Goal: Contribute content

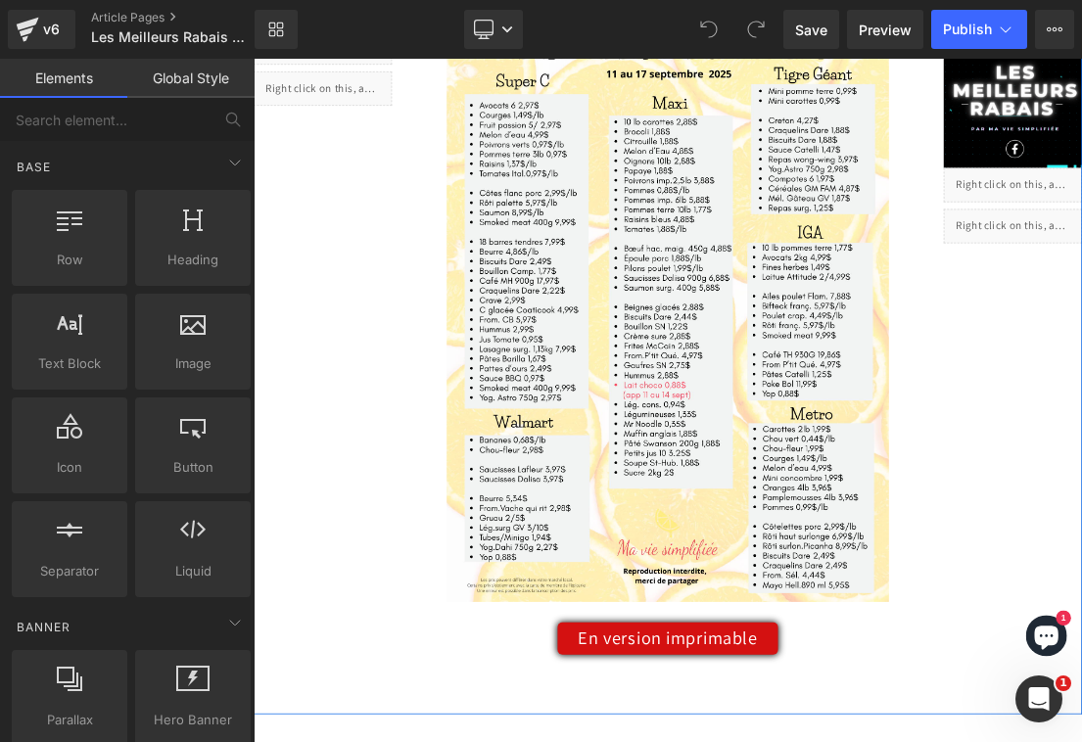
scroll to position [346, 0]
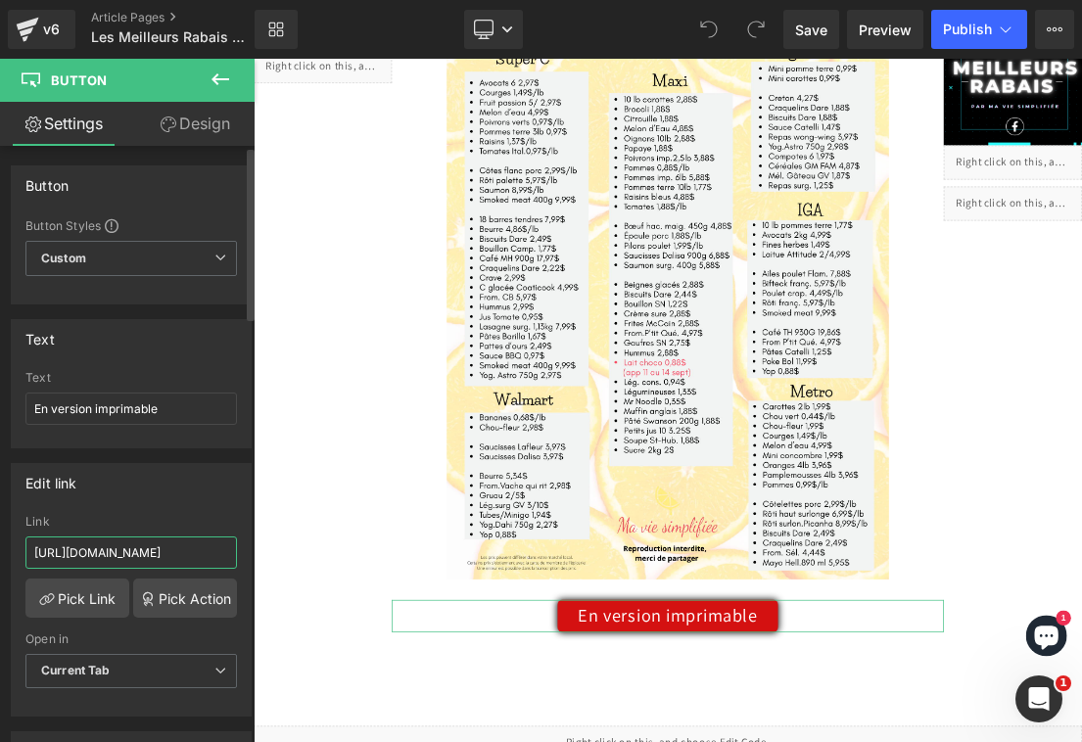
click at [100, 560] on input "[URL][DOMAIN_NAME]" at bounding box center [131, 553] width 212 height 32
type input "[URL][DOMAIN_NAME]"
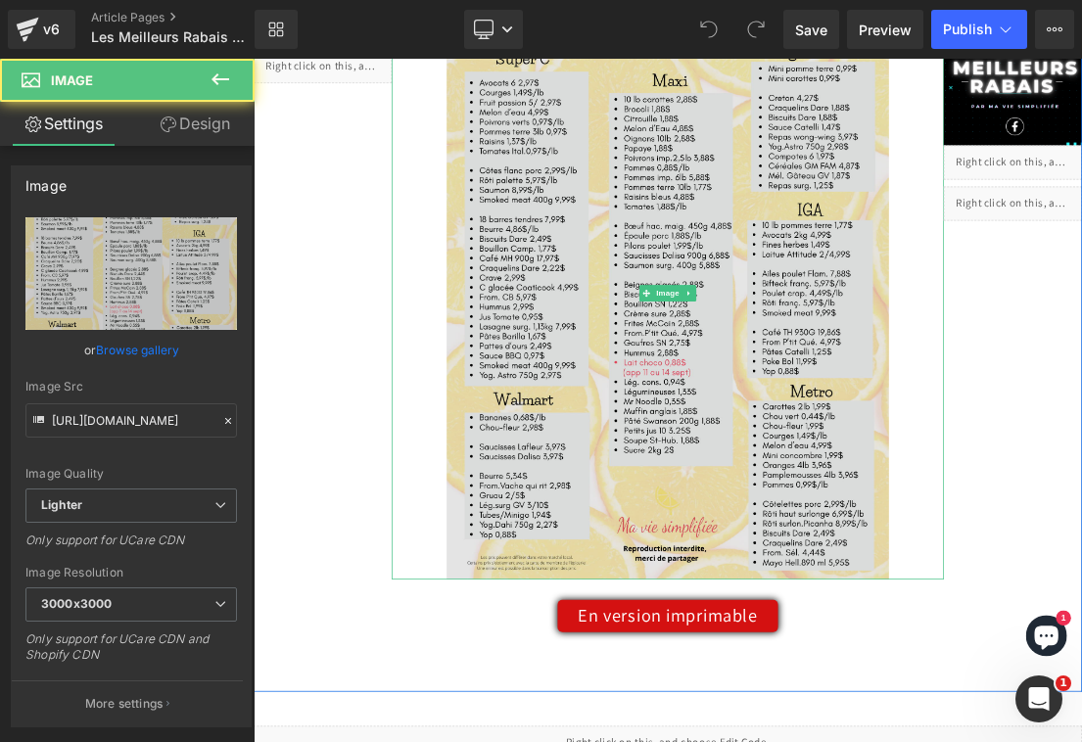
click at [684, 468] on img at bounding box center [846, 395] width 632 height 818
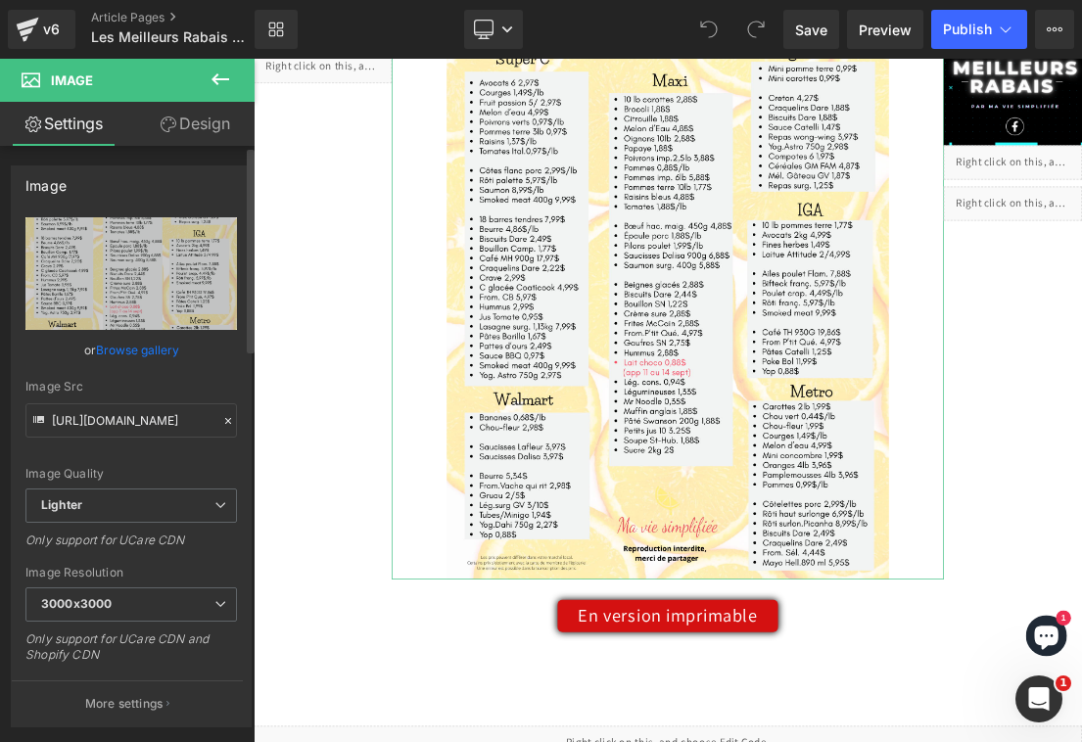
click at [149, 345] on link "Browse gallery" at bounding box center [137, 350] width 83 height 34
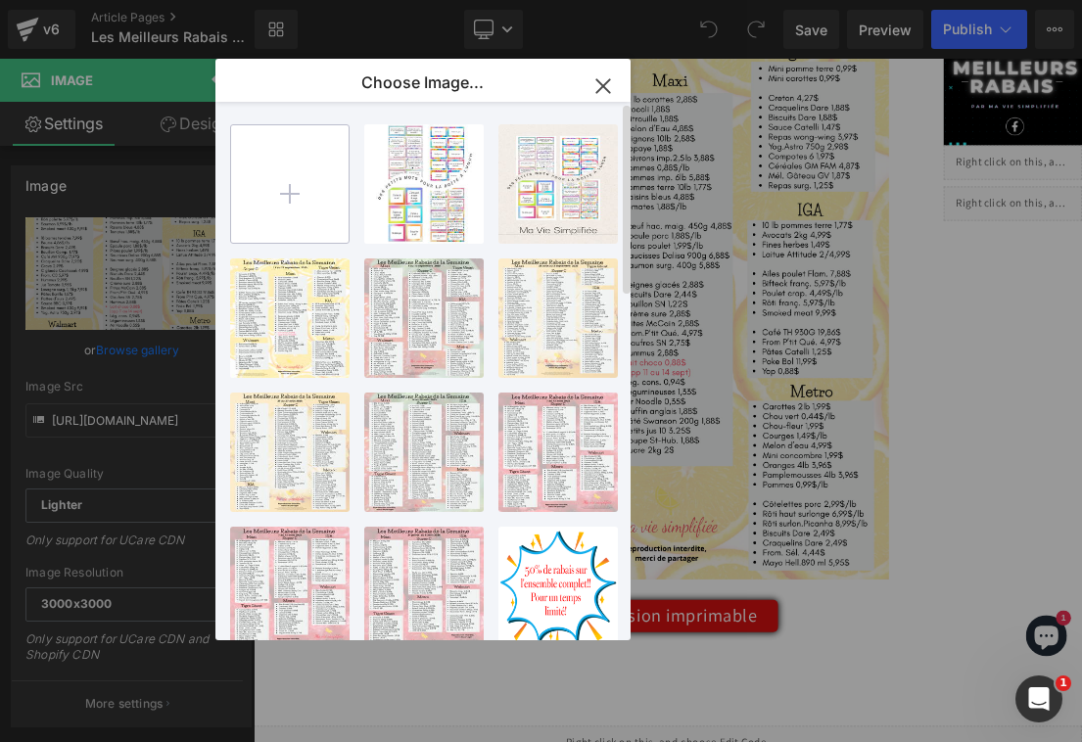
click at [292, 208] on input "file" at bounding box center [290, 184] width 118 height 118
type input "C:\fakepath\meilleurs rabais (3).png"
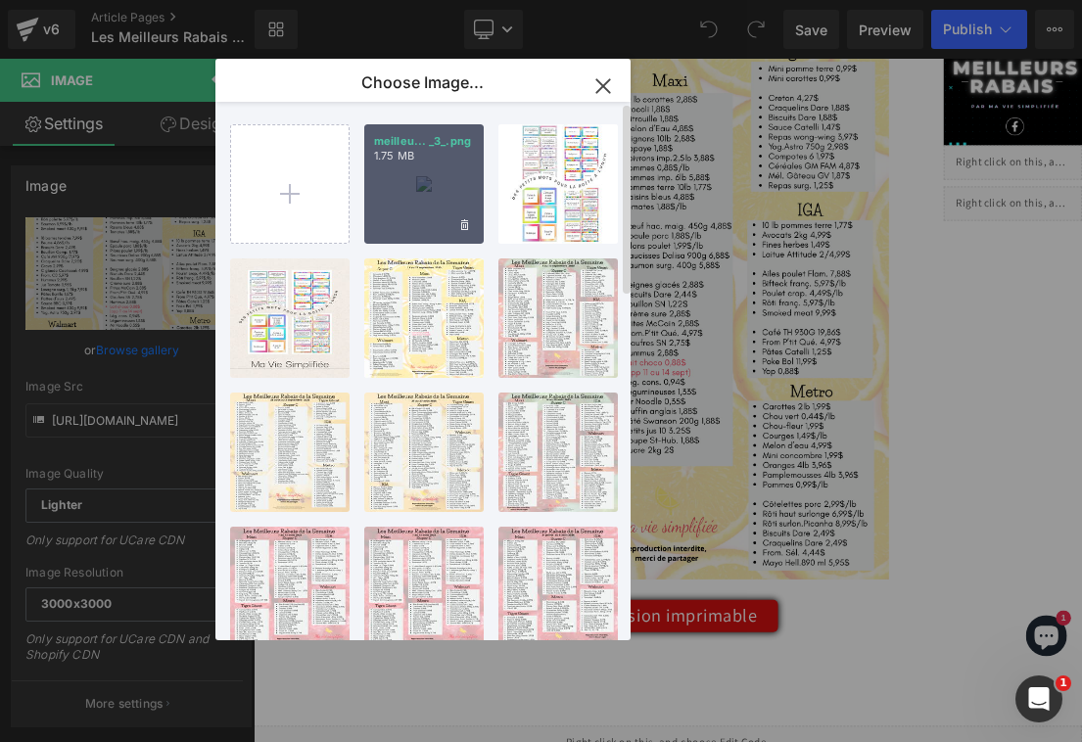
click at [400, 200] on div "meilleu... _3_.png 1.75 MB" at bounding box center [423, 183] width 119 height 119
type input "[URL][DOMAIN_NAME]"
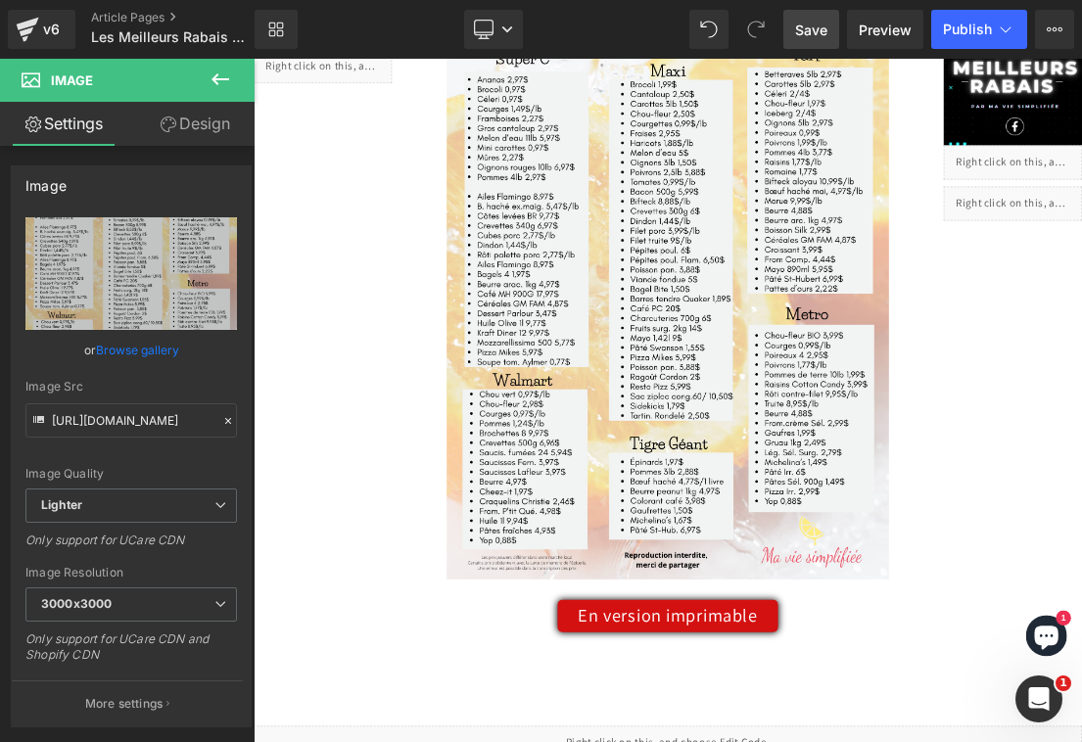
click at [826, 33] on span "Save" at bounding box center [811, 30] width 32 height 21
click at [829, 44] on link "Save" at bounding box center [811, 29] width 56 height 39
click at [973, 31] on span "Publish" at bounding box center [967, 30] width 49 height 16
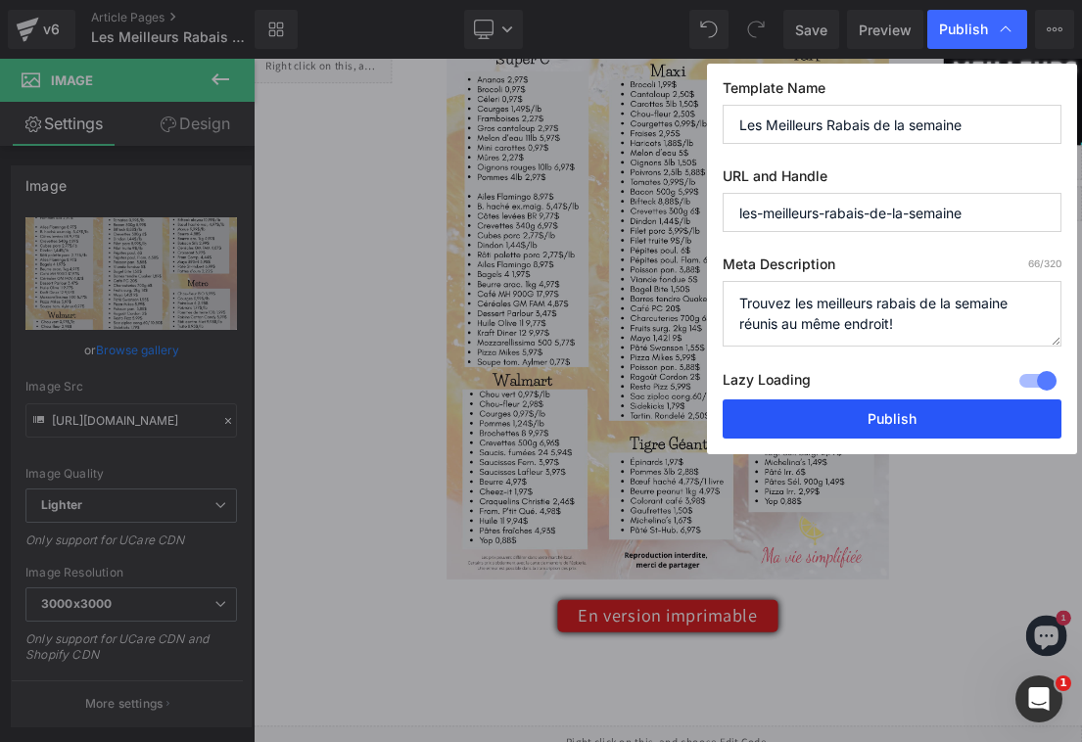
click at [846, 417] on button "Publish" at bounding box center [892, 419] width 339 height 39
